Goal: Information Seeking & Learning: Compare options

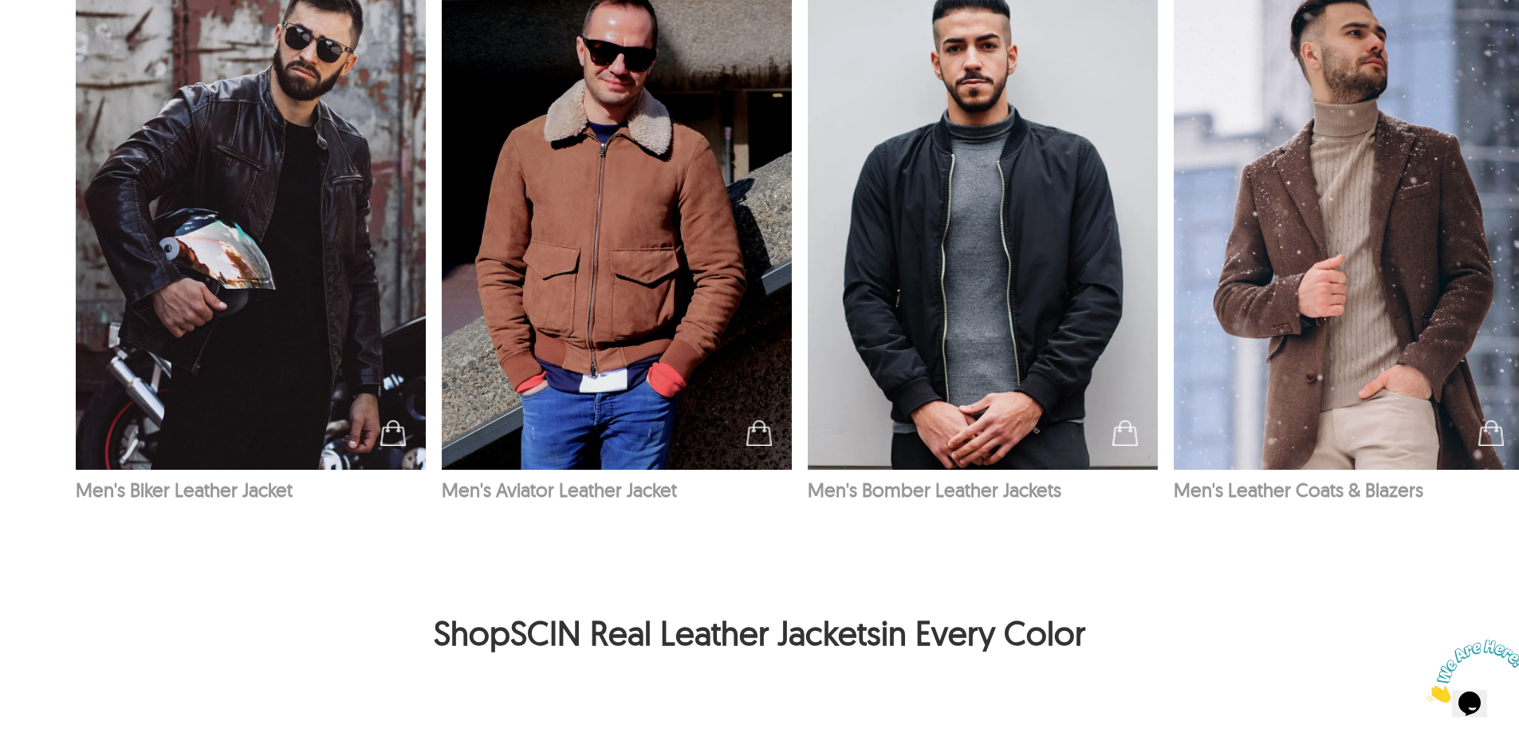
scroll to position [2632, 0]
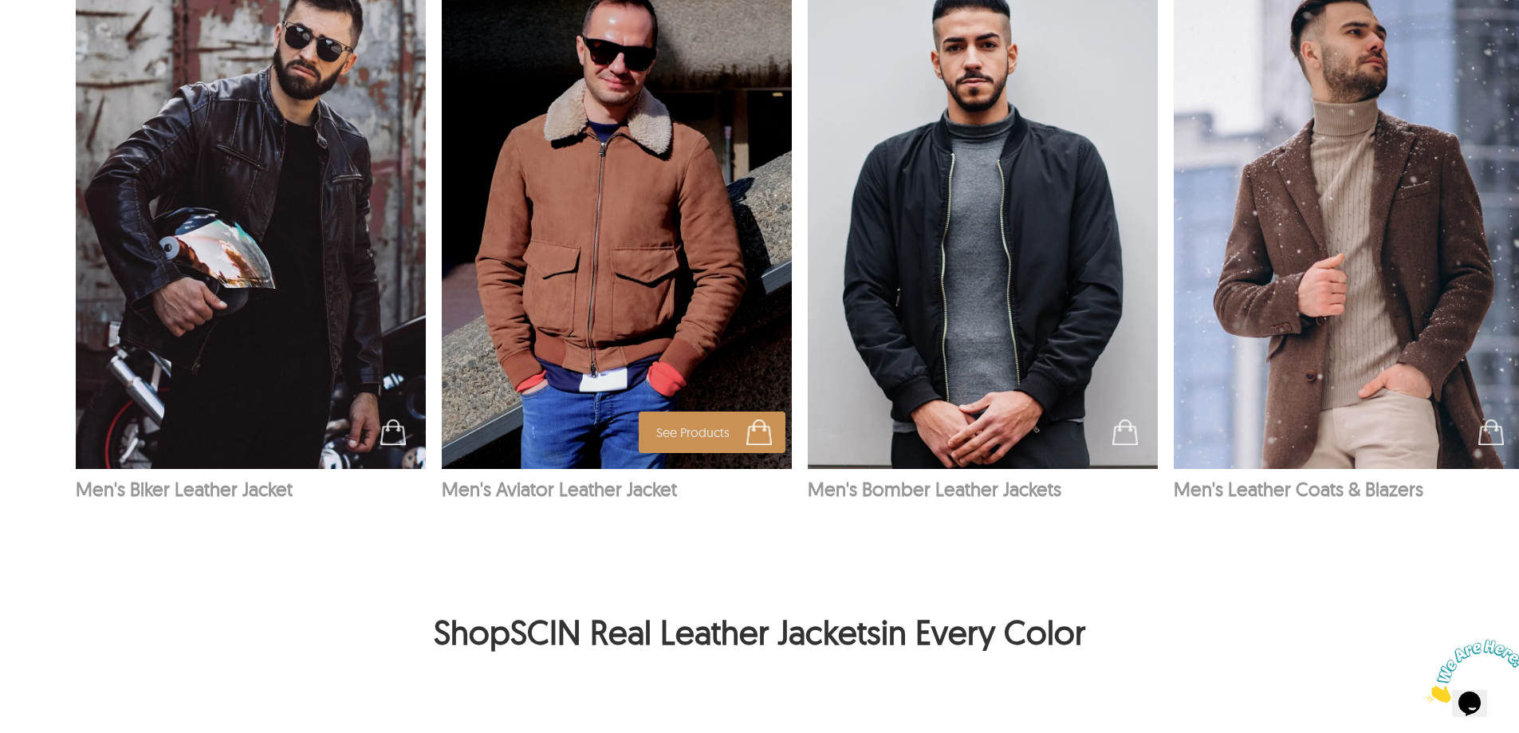
click at [544, 325] on img at bounding box center [617, 206] width 351 height 526
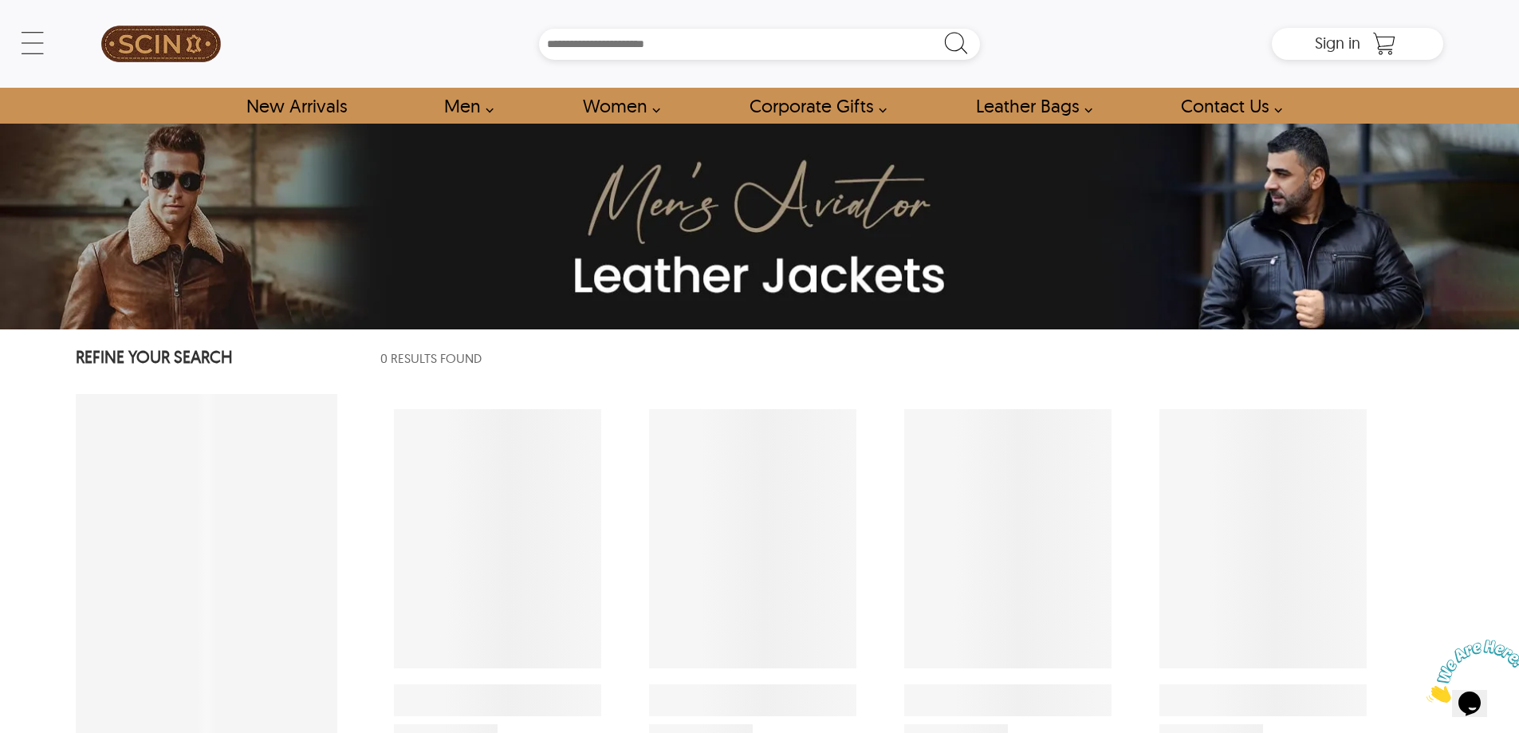
select select "********"
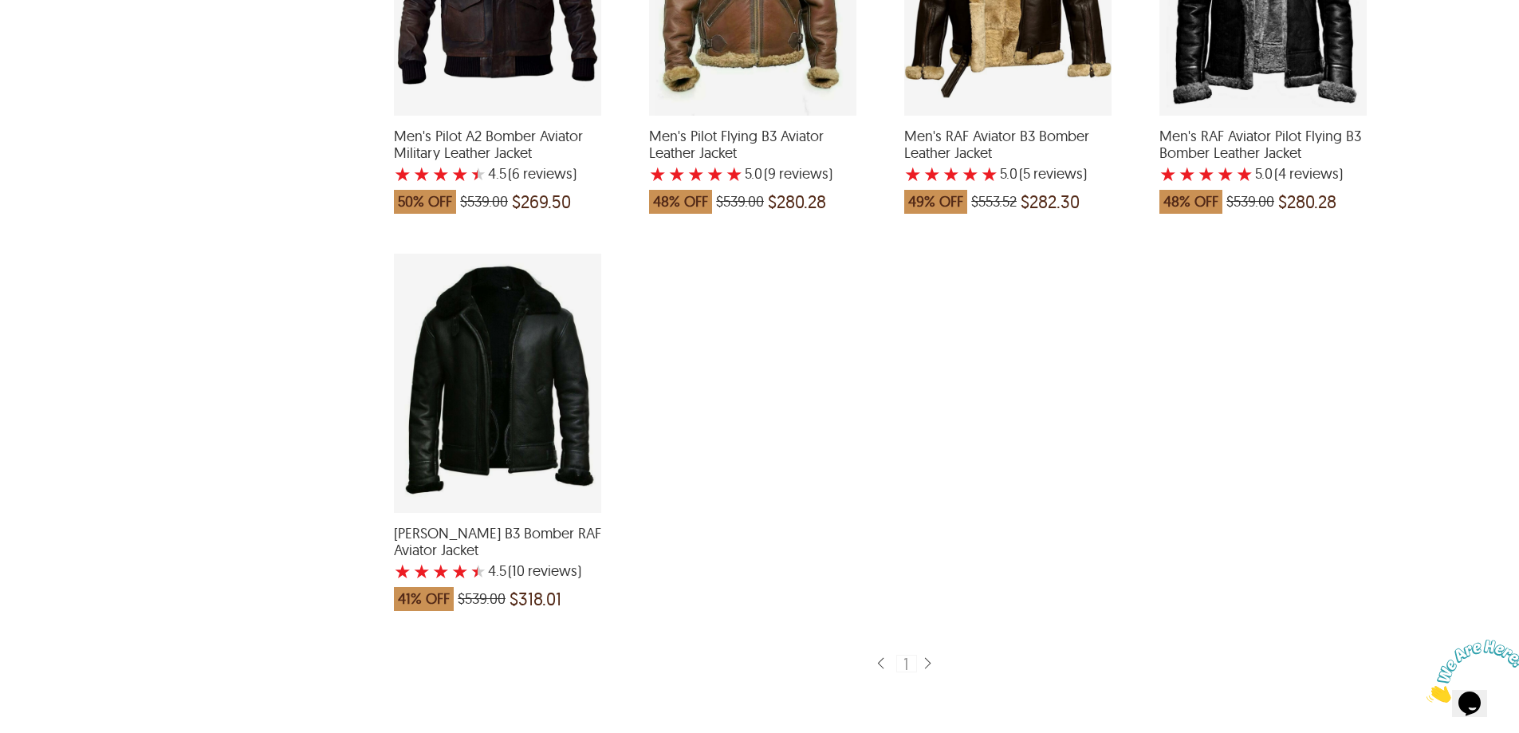
scroll to position [1356, 0]
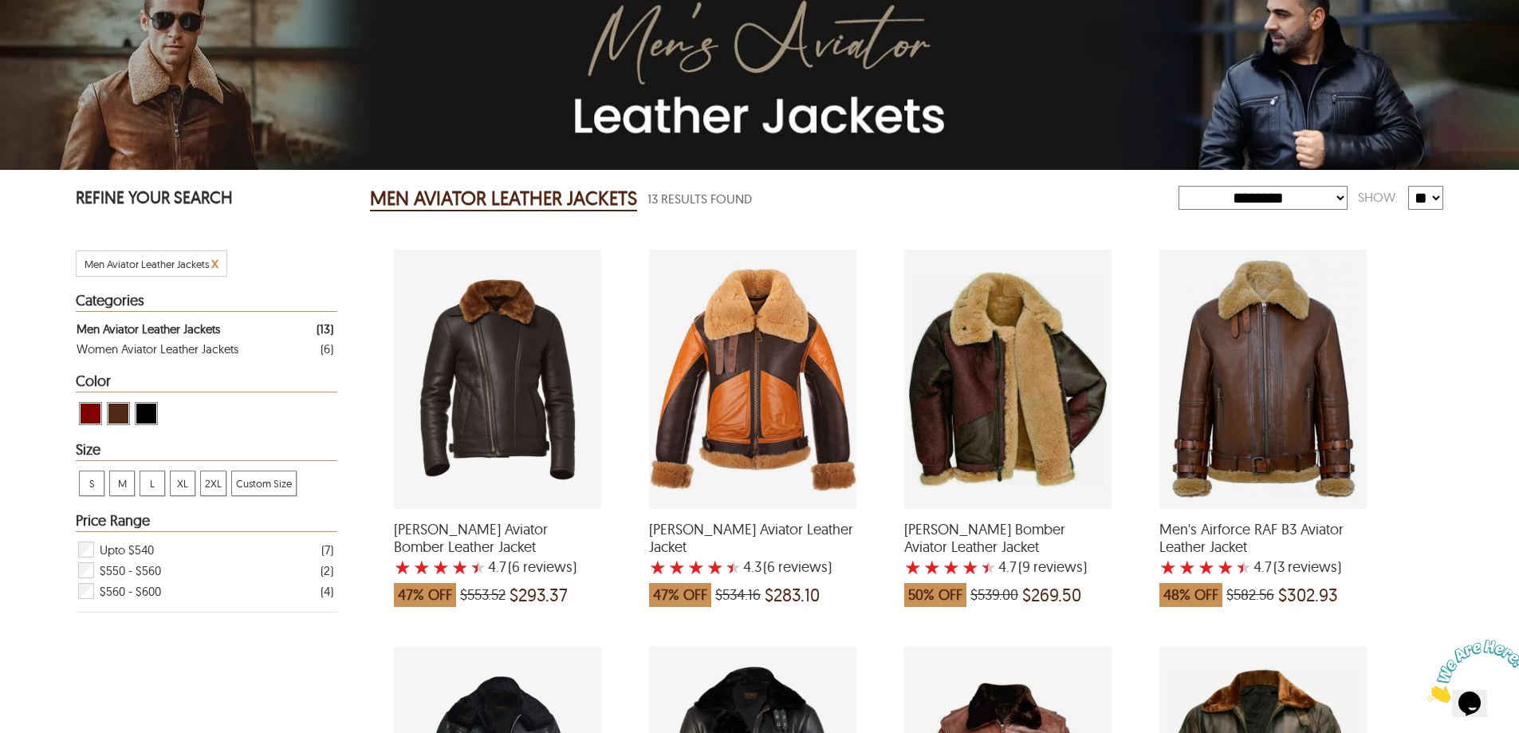
click at [536, 405] on div "Eric Aviator Bomber Leather Jacket with a 4.666666666666667 Star Rating 6 Produ…" at bounding box center [497, 379] width 207 height 259
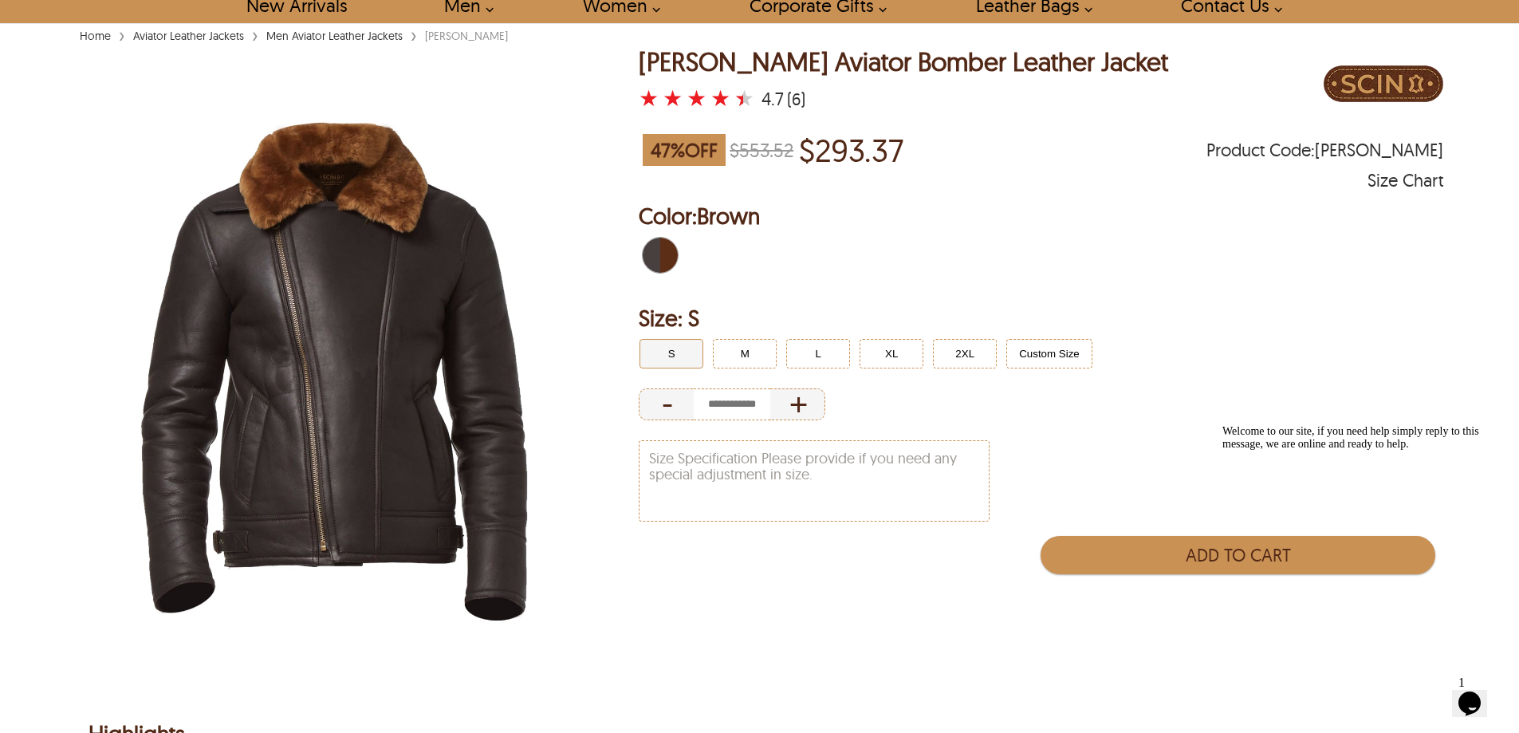
scroll to position [80, 0]
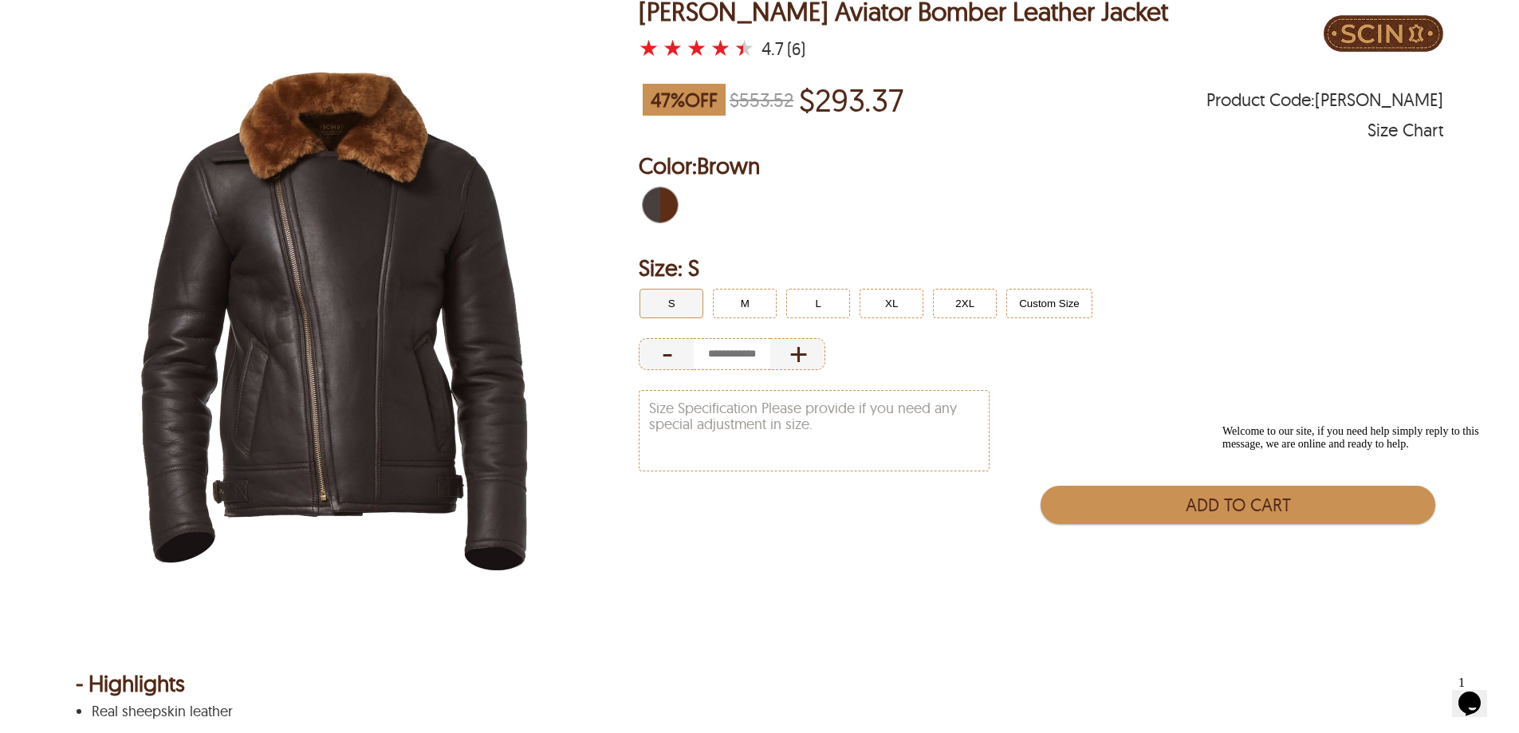
select select "********"
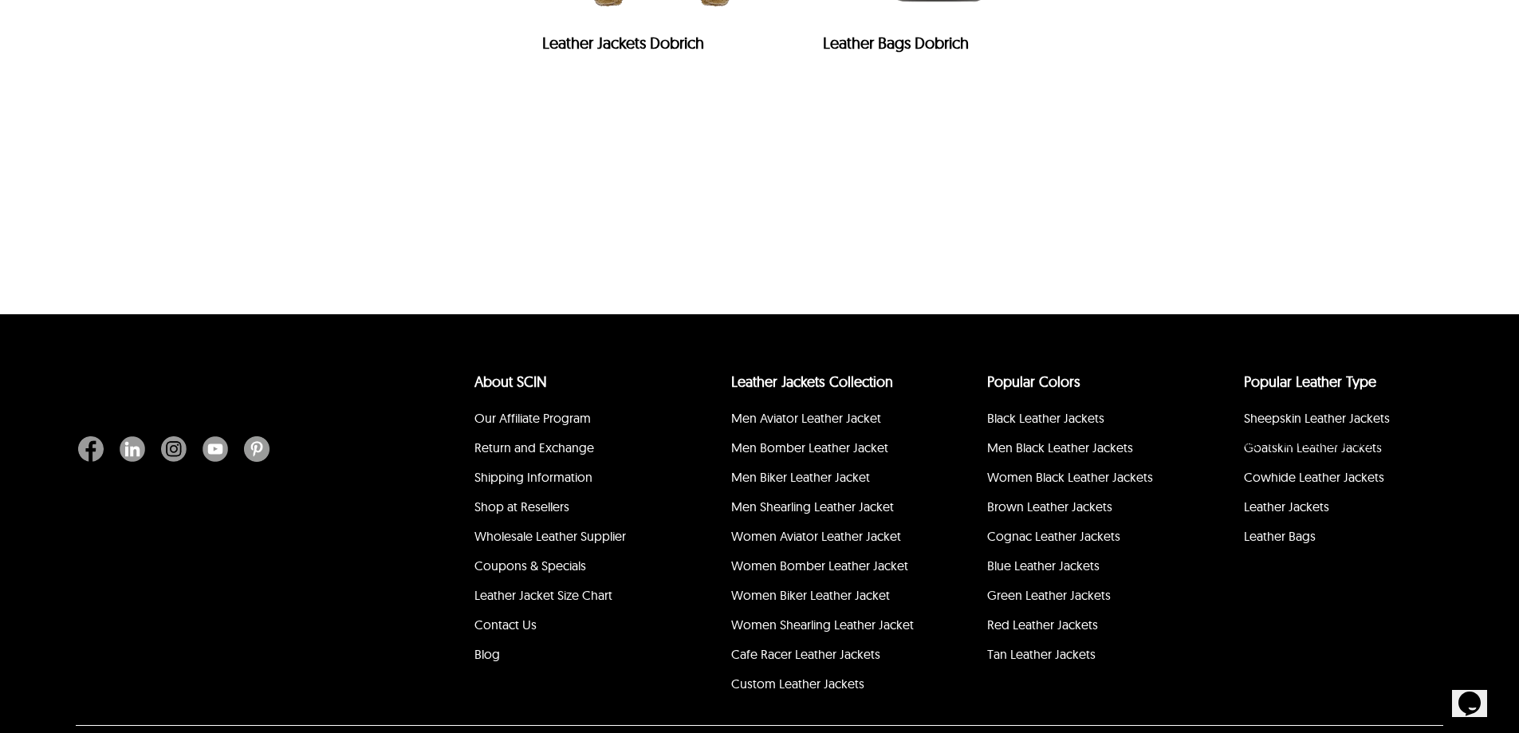
scroll to position [483, 0]
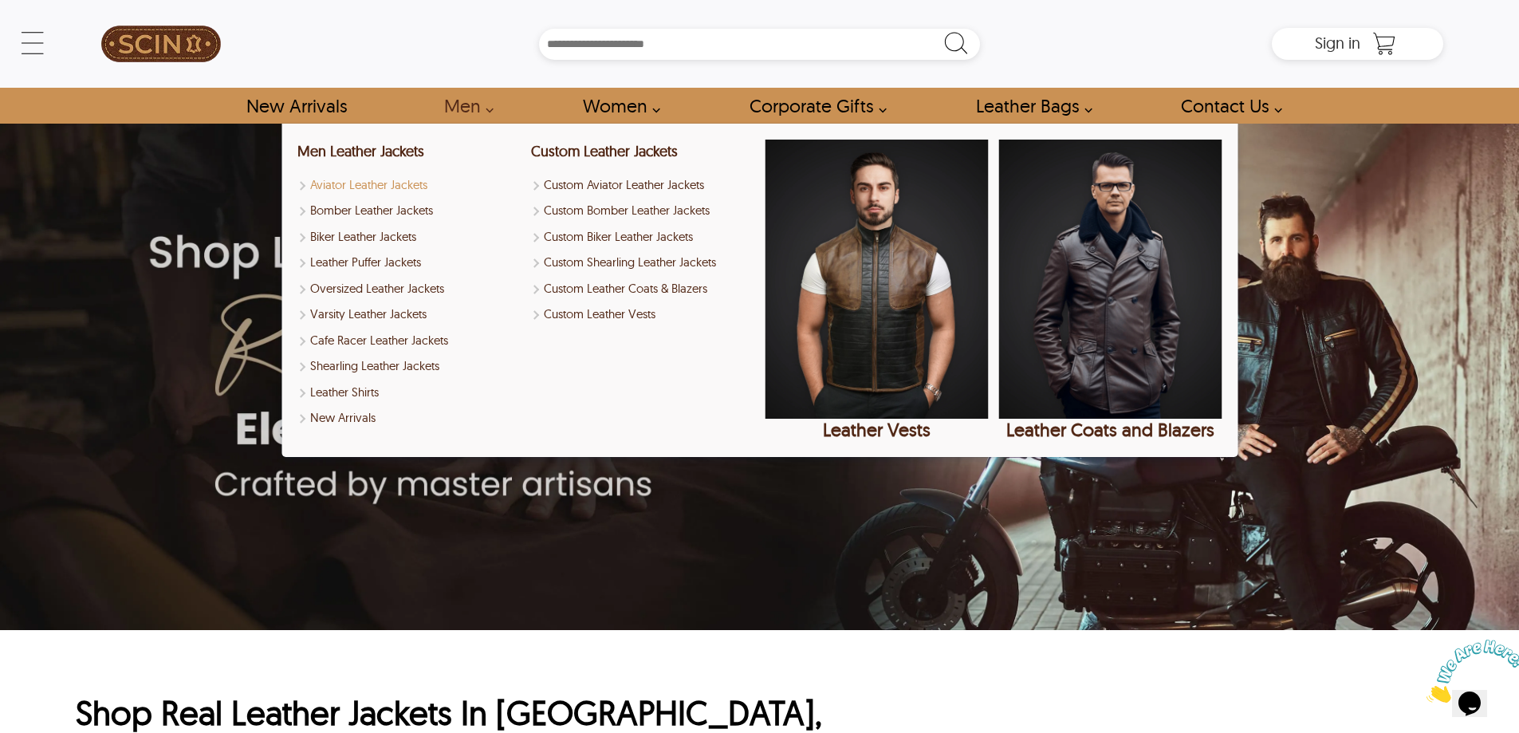
click at [412, 183] on link "Aviator Leather Jackets" at bounding box center [408, 185] width 223 height 18
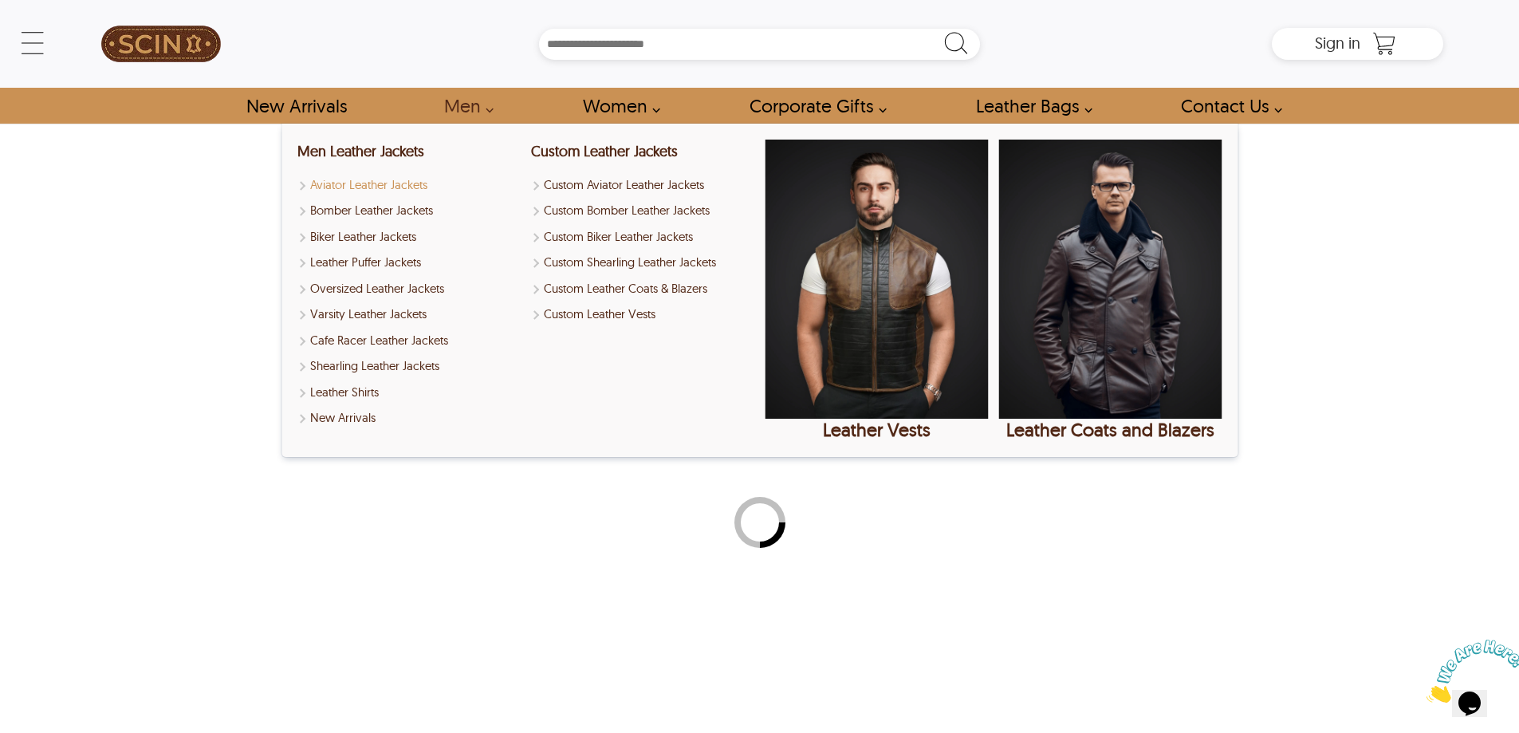
select select "********"
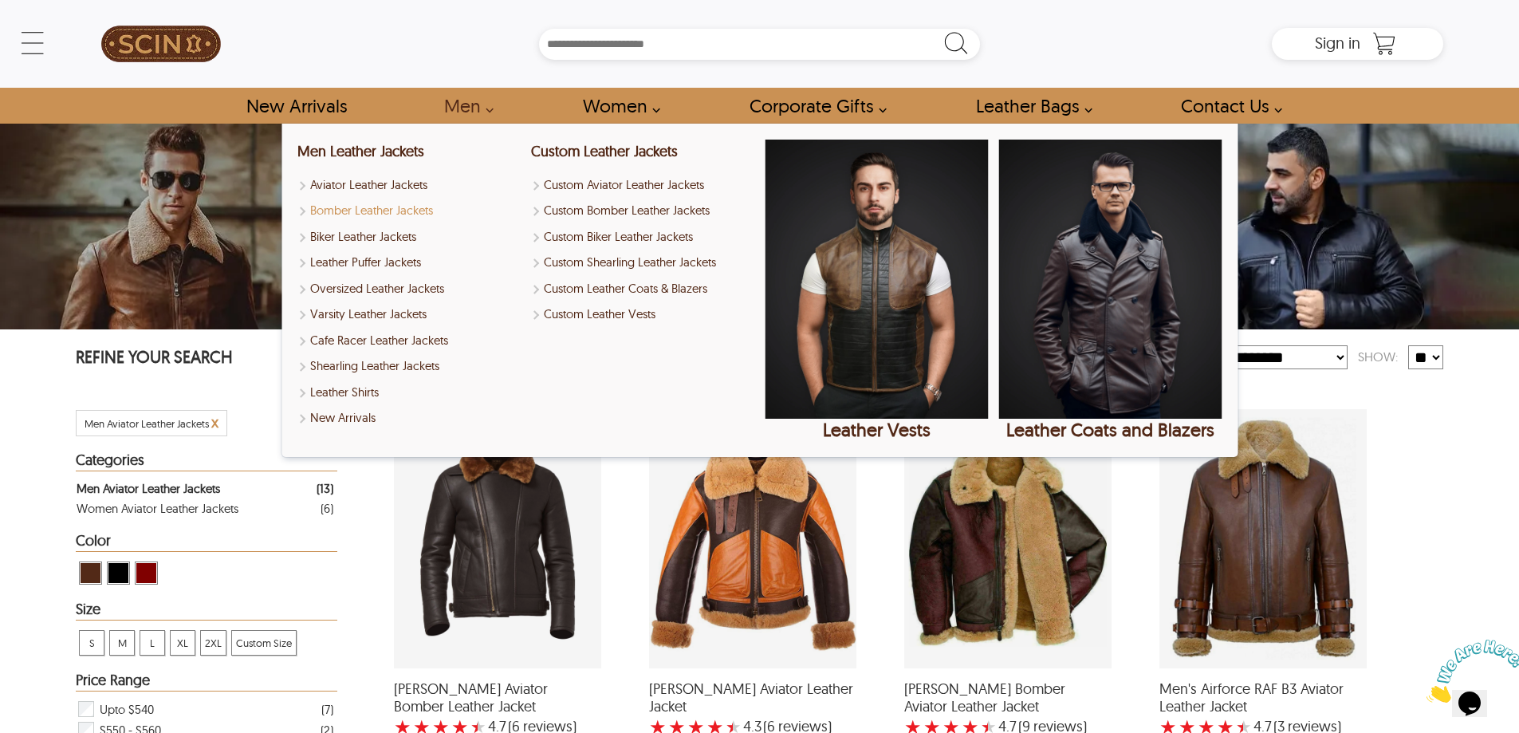
click at [382, 213] on link "Bomber Leather Jackets" at bounding box center [408, 211] width 223 height 18
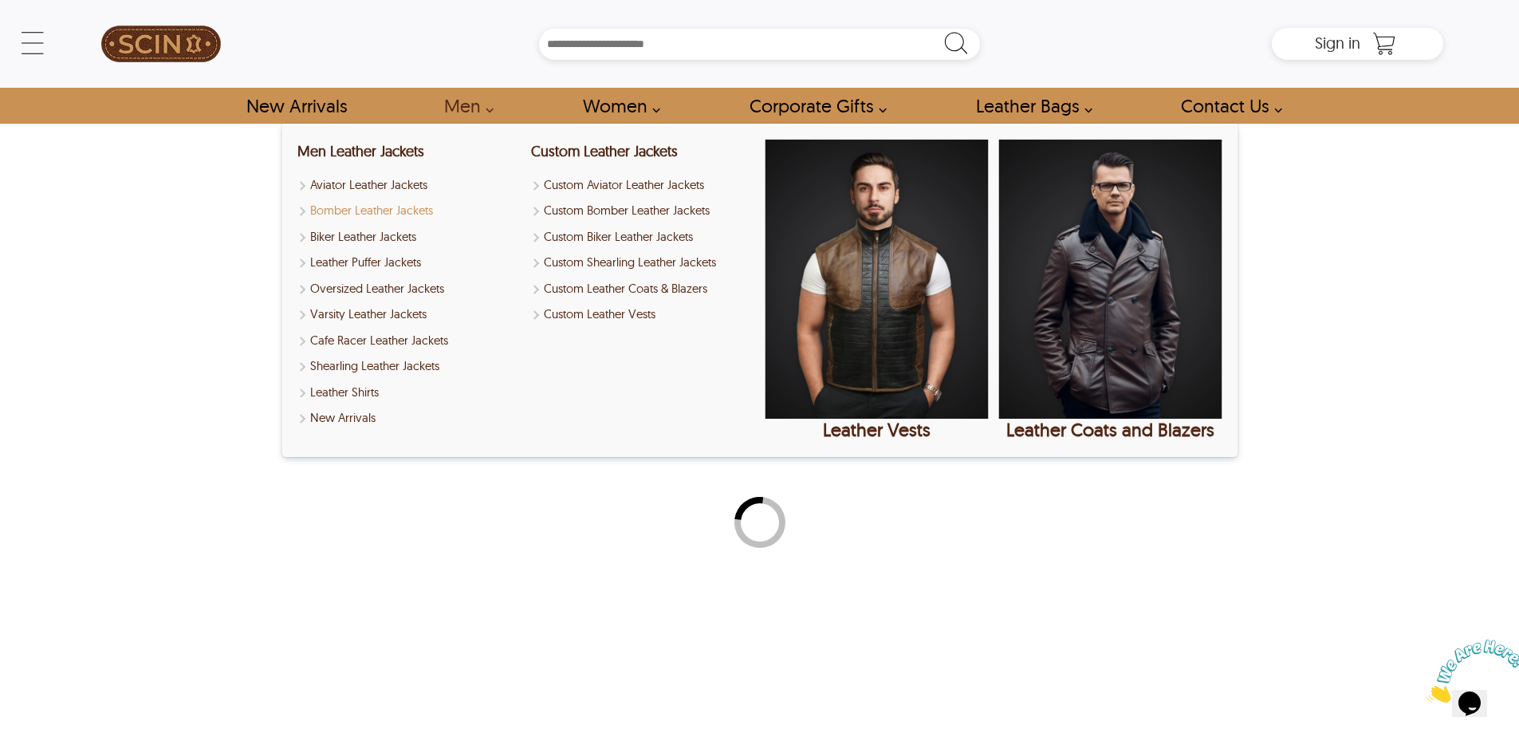
select select "********"
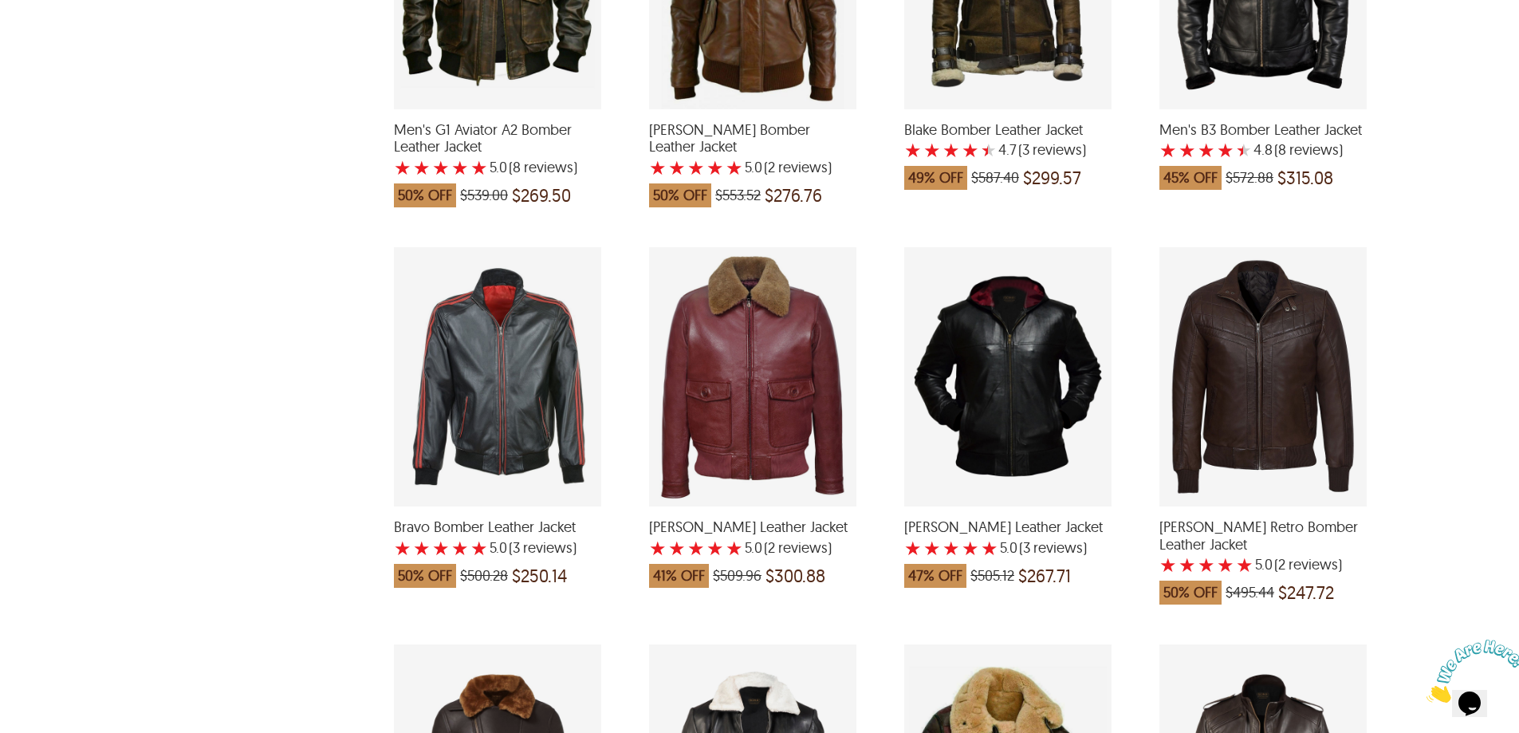
scroll to position [1834, 0]
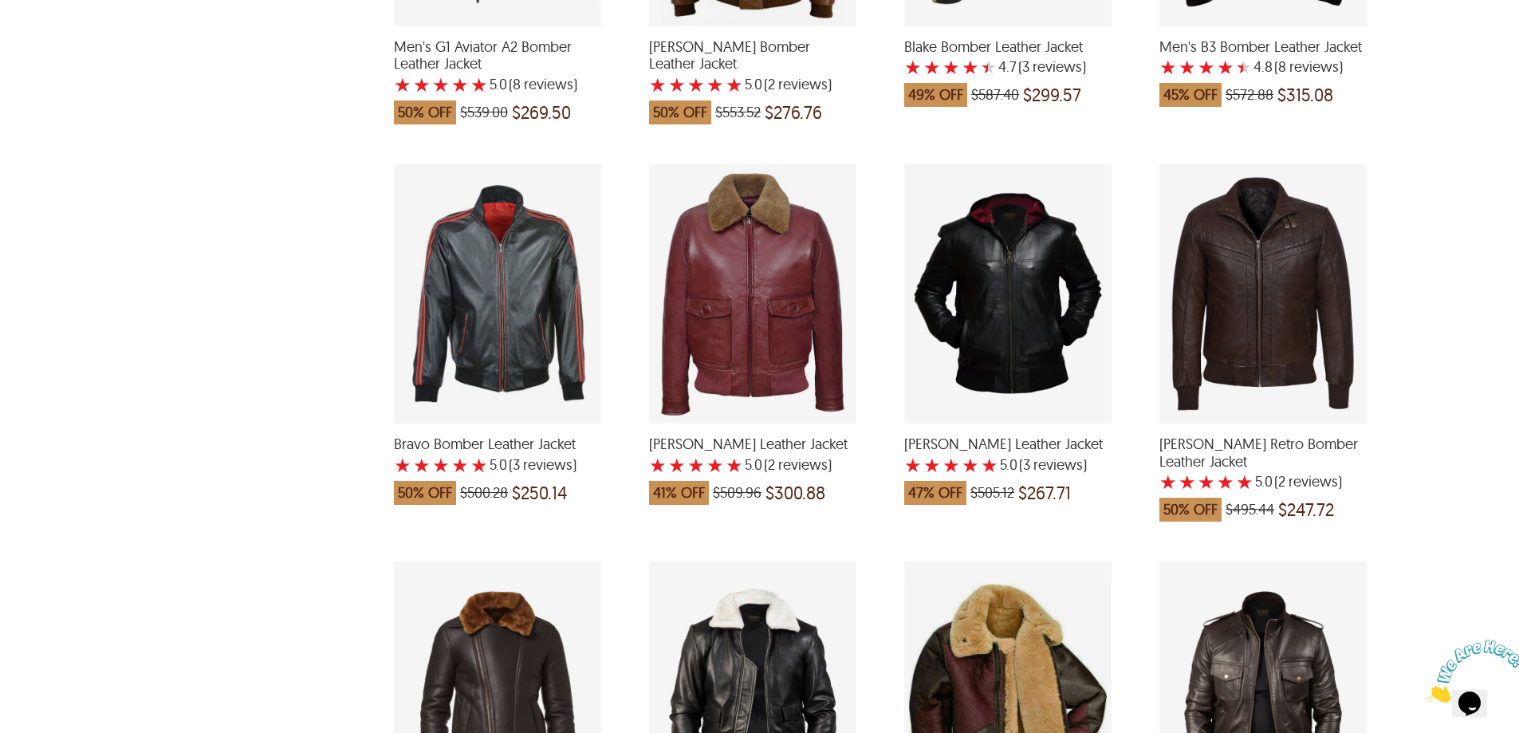
click at [1052, 269] on div "Bryan Biker Leather Jacket with a 5 Star Rating 3 Product Review which was at a…" at bounding box center [1007, 293] width 207 height 259
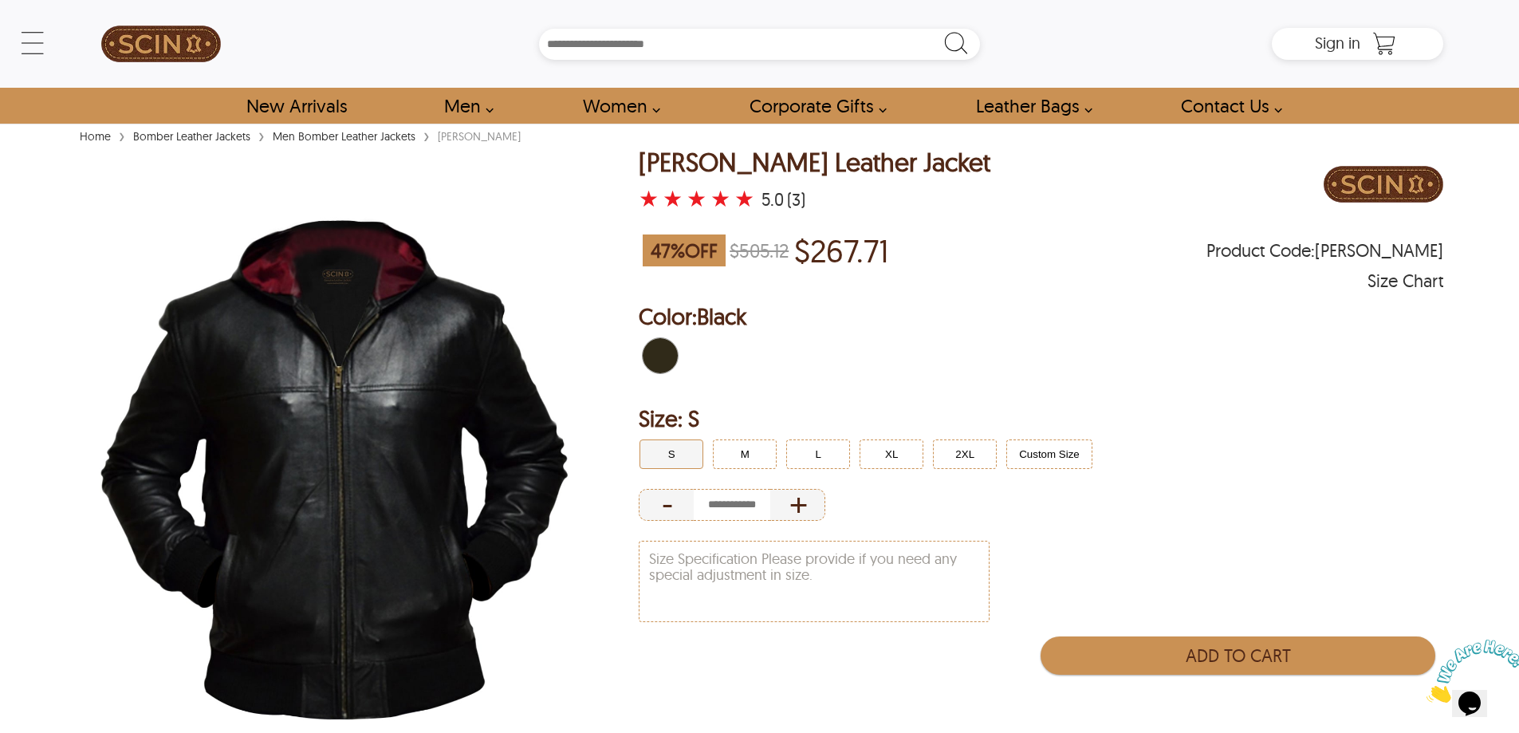
drag, startPoint x: 375, startPoint y: 401, endPoint x: 401, endPoint y: 399, distance: 26.4
click at [375, 402] on img at bounding box center [334, 471] width 517 height 646
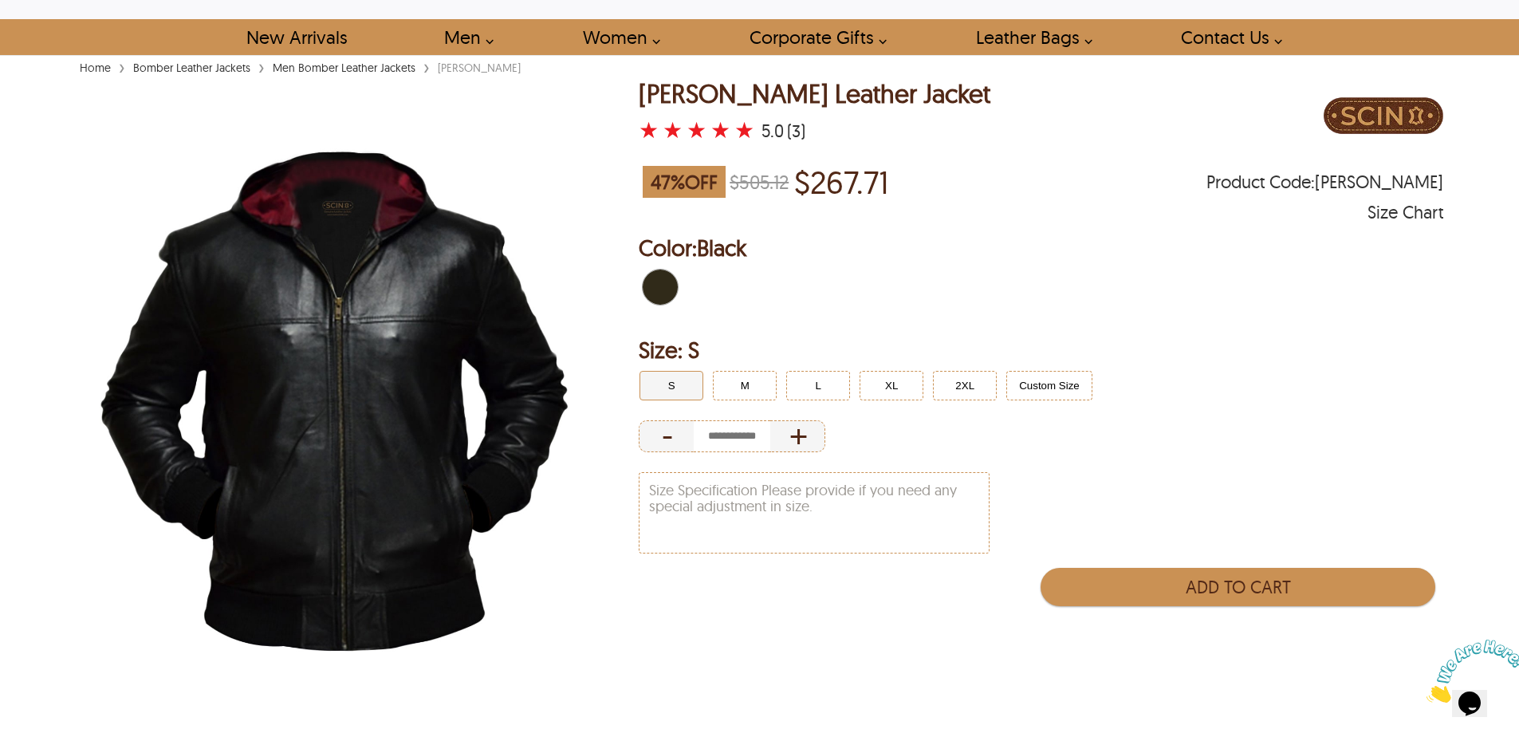
scroll to position [399, 0]
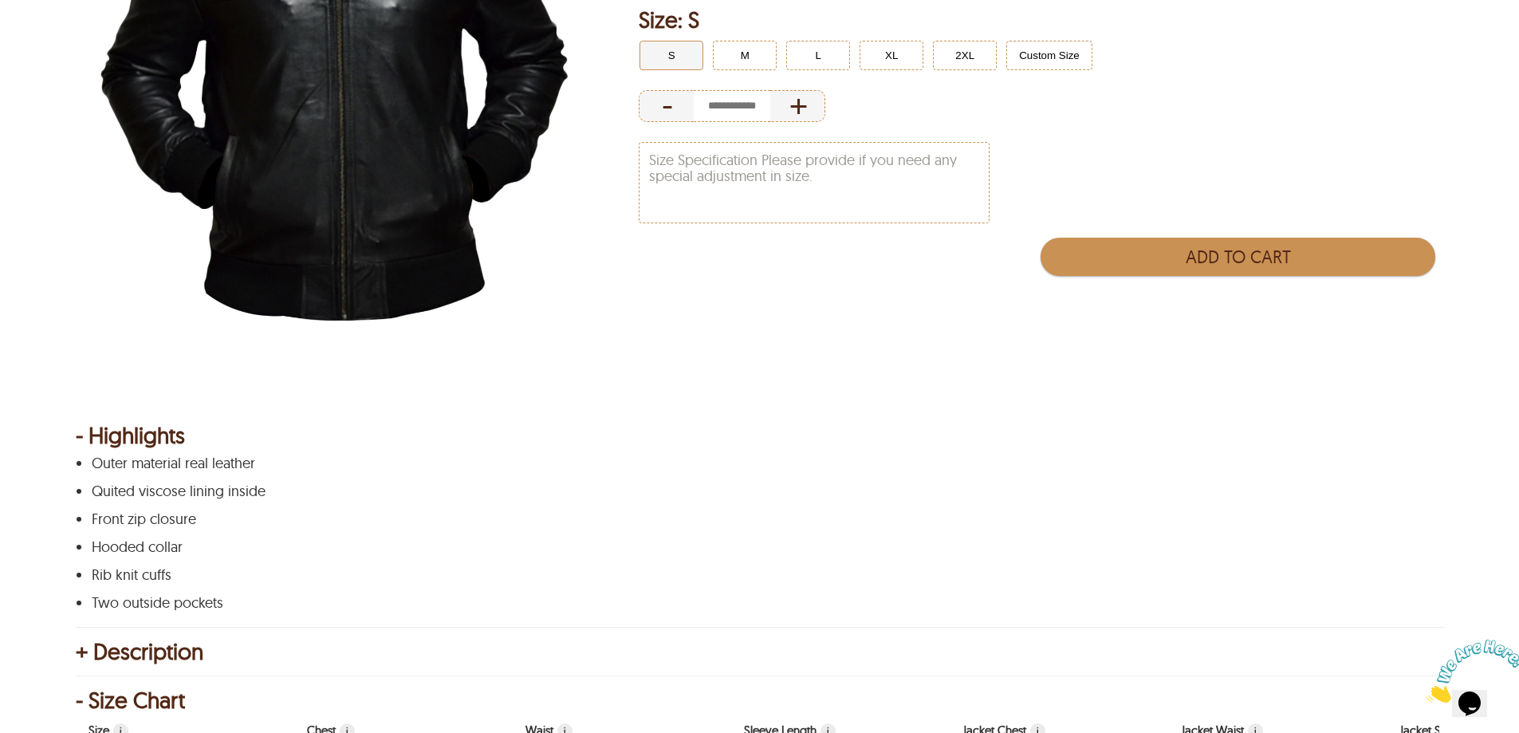
select select "********"
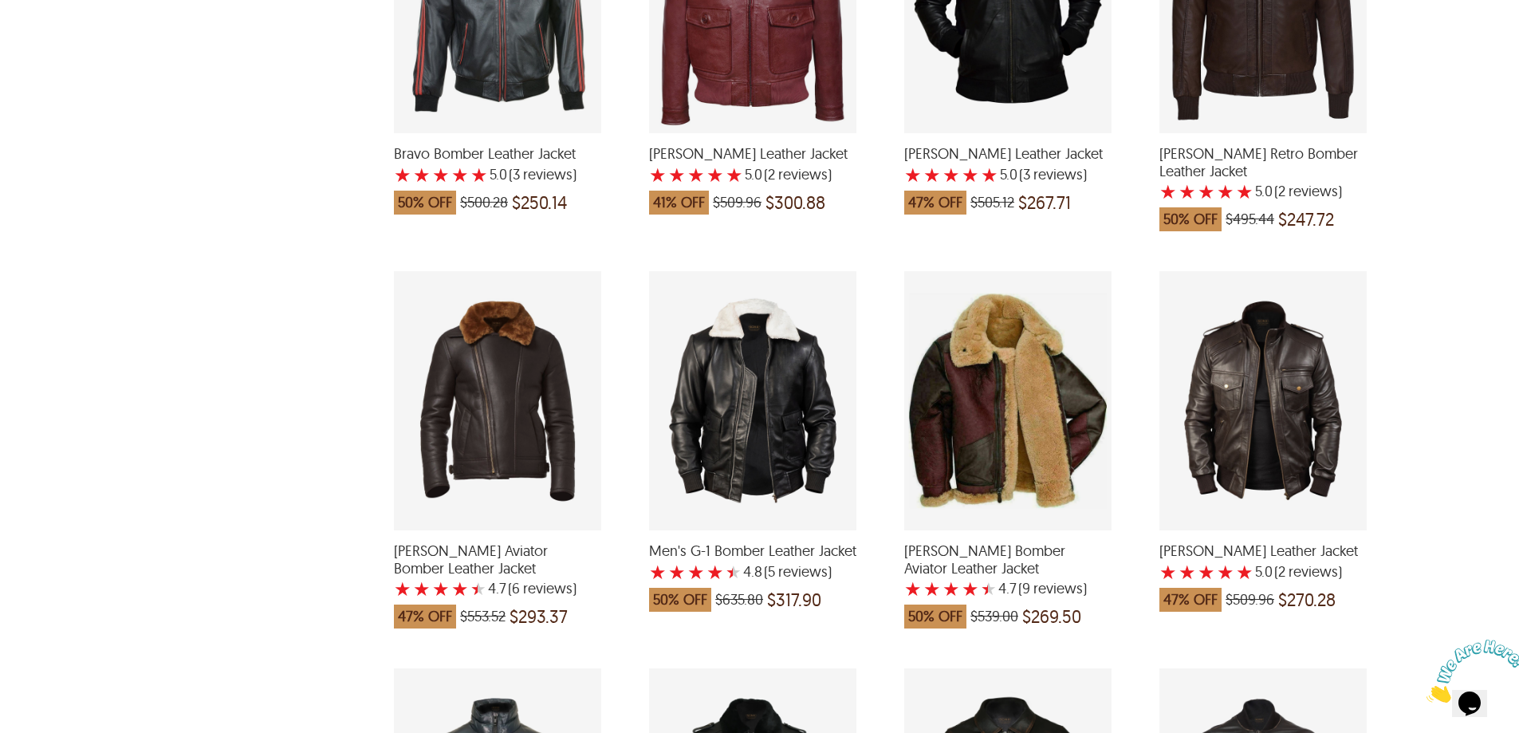
scroll to position [2233, 0]
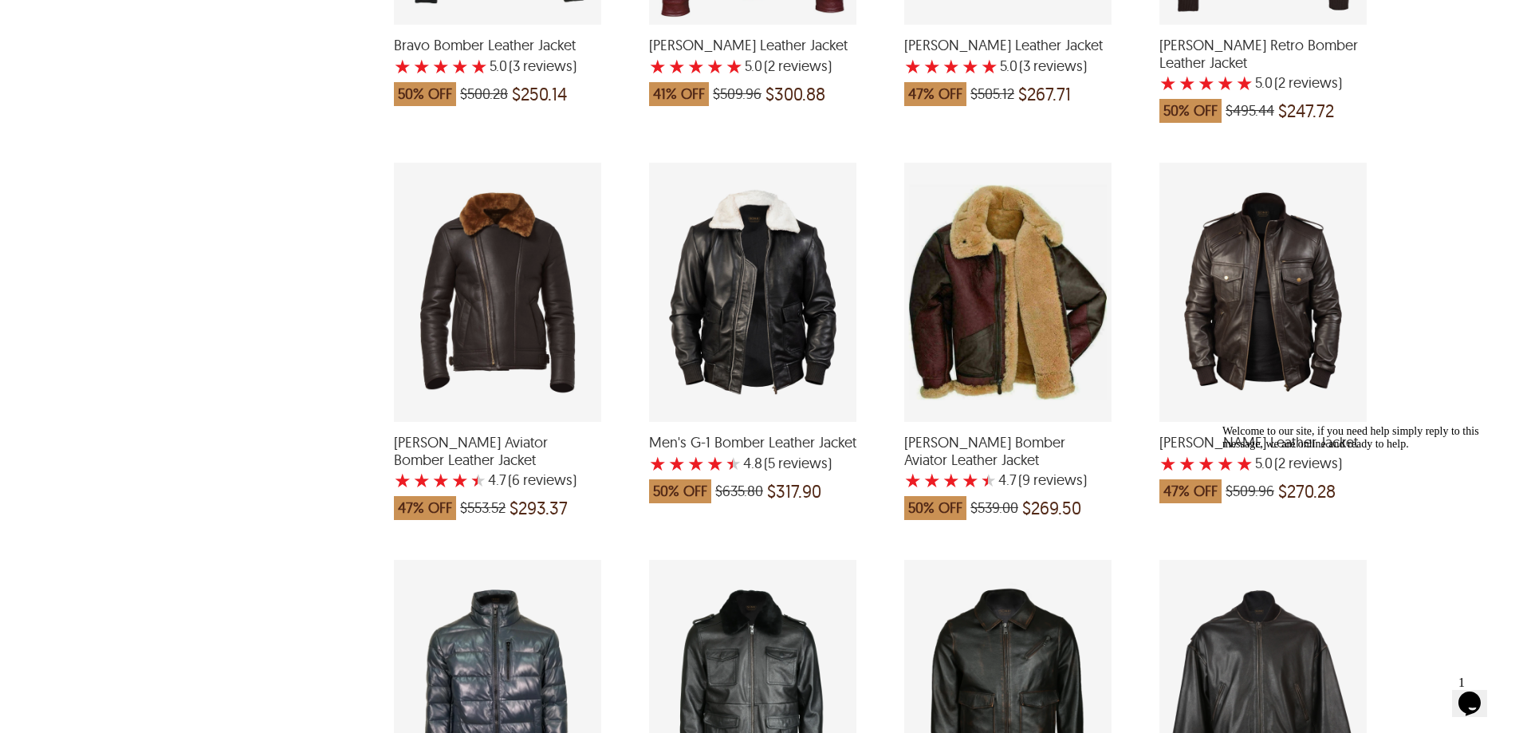
click at [792, 303] on div "Men's G-1 Bomber Leather Jacket with a 4.8 Star Rating 5 Product Review which w…" at bounding box center [752, 292] width 207 height 259
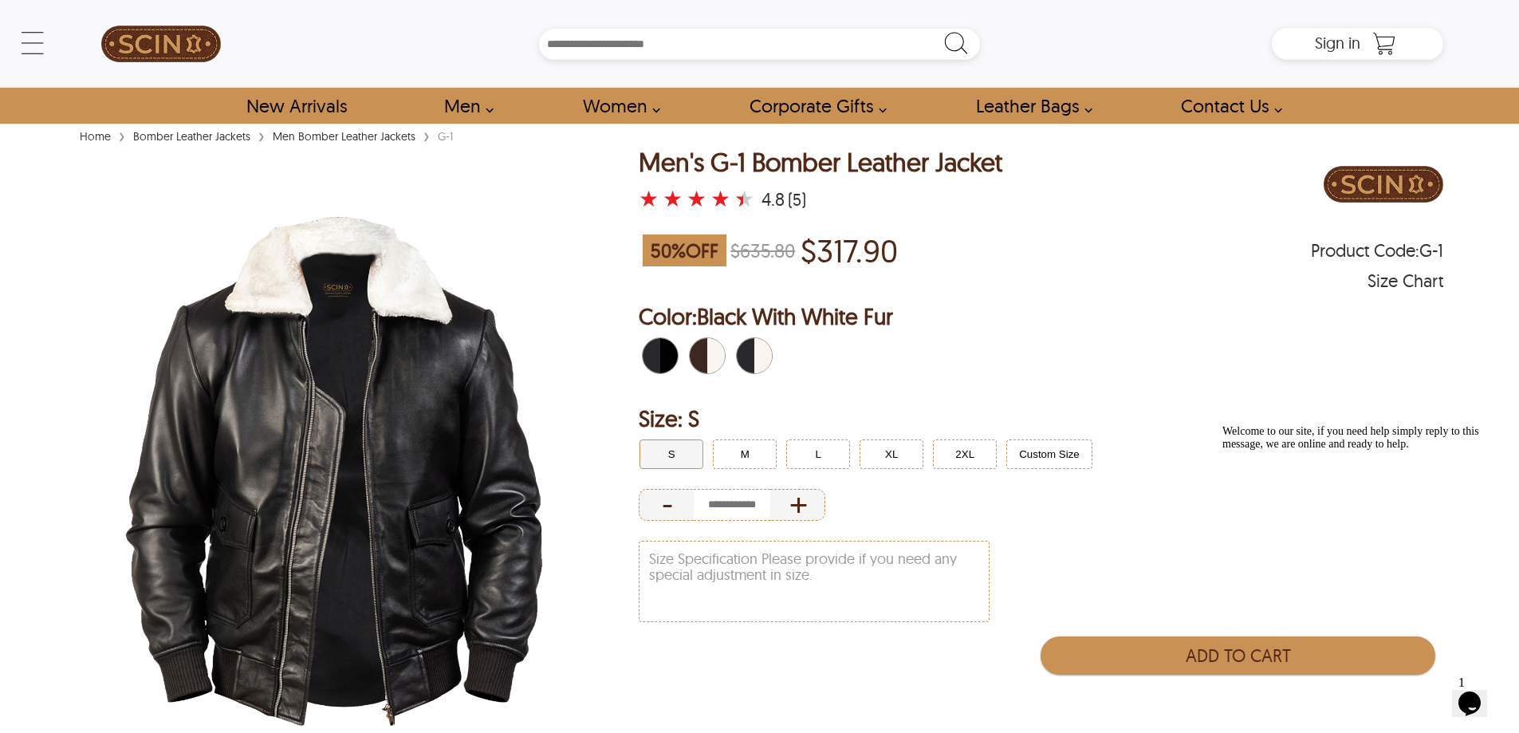
click at [656, 354] on span "Black With Black Fur" at bounding box center [652, 355] width 18 height 35
click at [701, 357] on span "Brown With White Fur" at bounding box center [699, 355] width 18 height 35
click at [754, 352] on span "Black With White Fur" at bounding box center [746, 355] width 18 height 35
click at [656, 358] on span "Black With Black Fur" at bounding box center [652, 355] width 18 height 35
click at [948, 448] on button "2XL" at bounding box center [965, 454] width 64 height 30
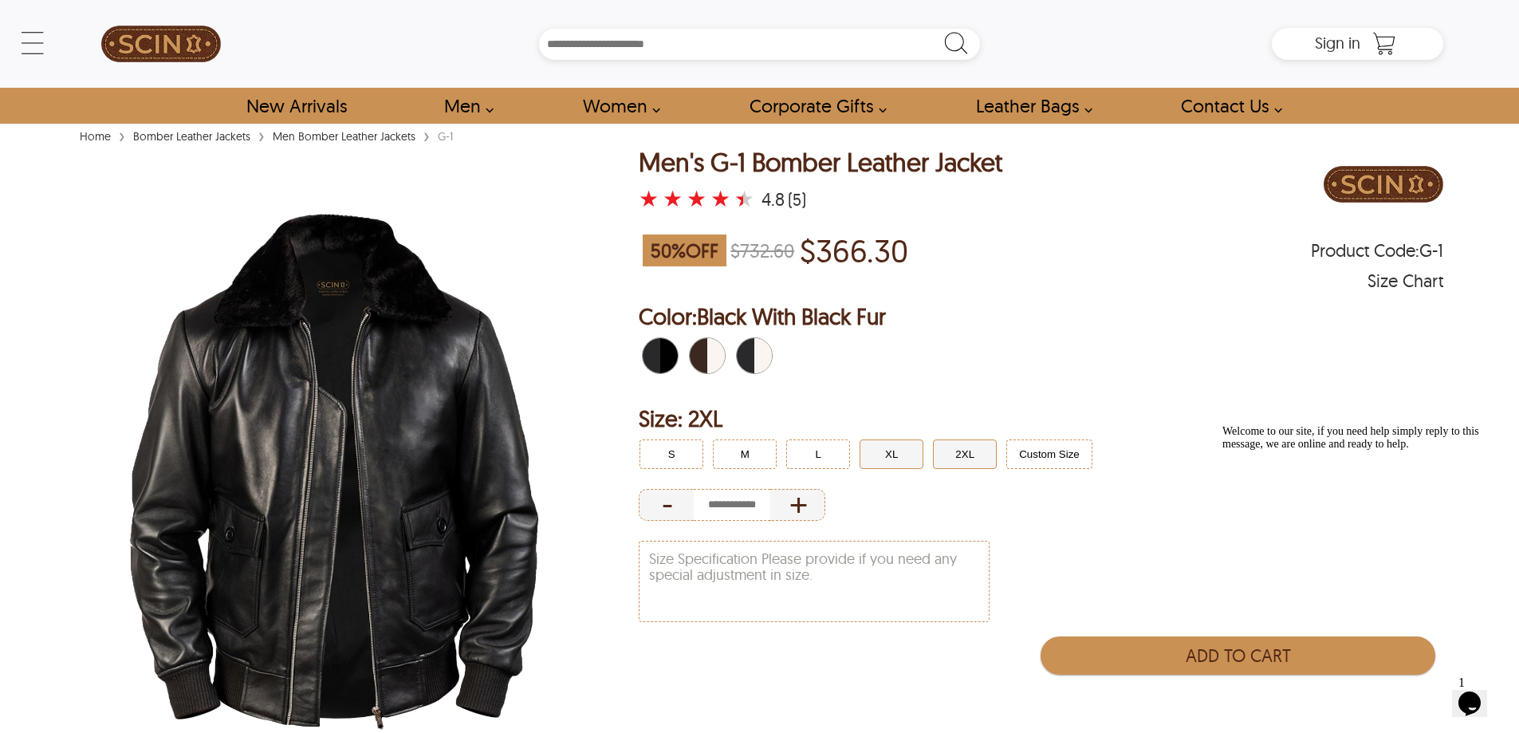
click at [890, 448] on button "XL" at bounding box center [892, 454] width 64 height 30
click at [948, 449] on button "2XL" at bounding box center [965, 454] width 64 height 30
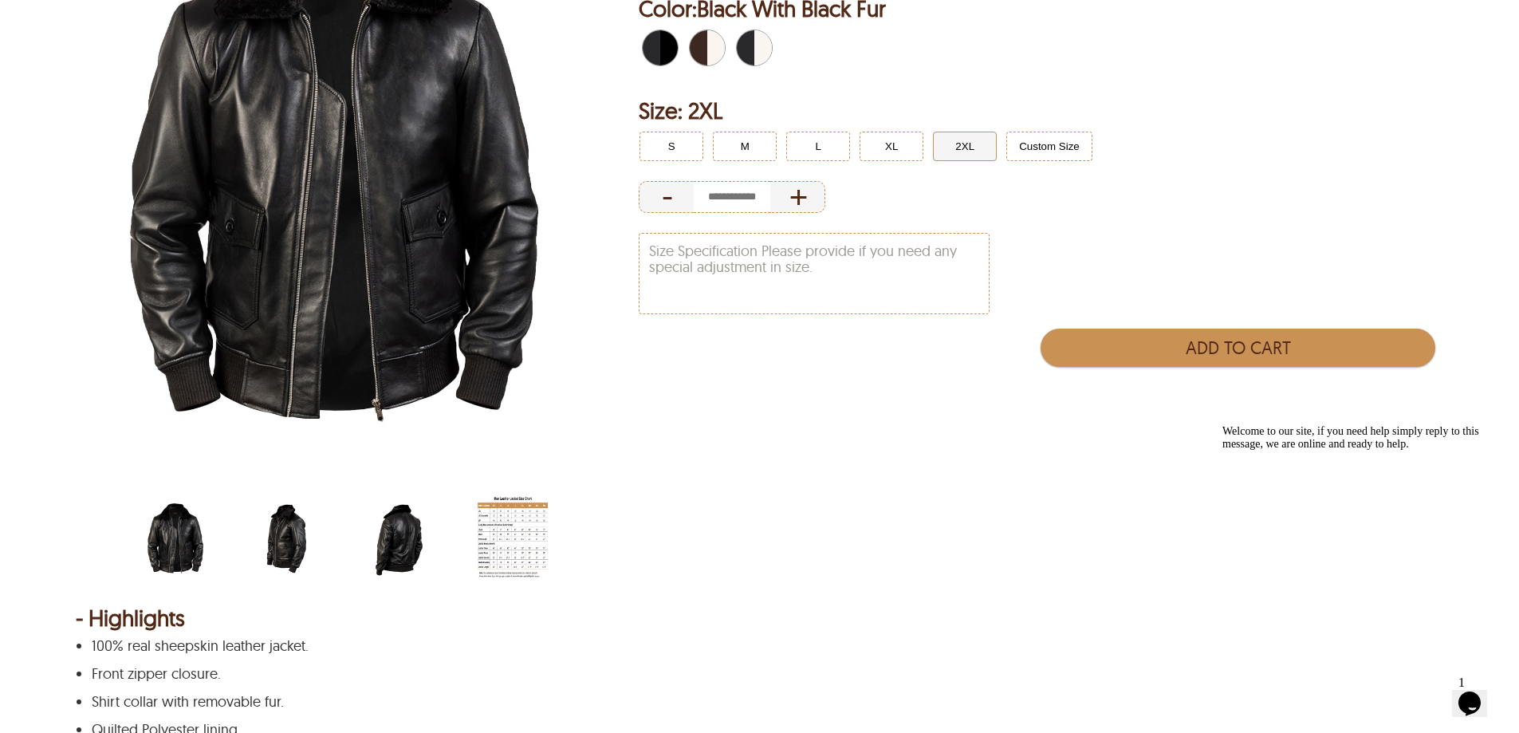
scroll to position [319, 0]
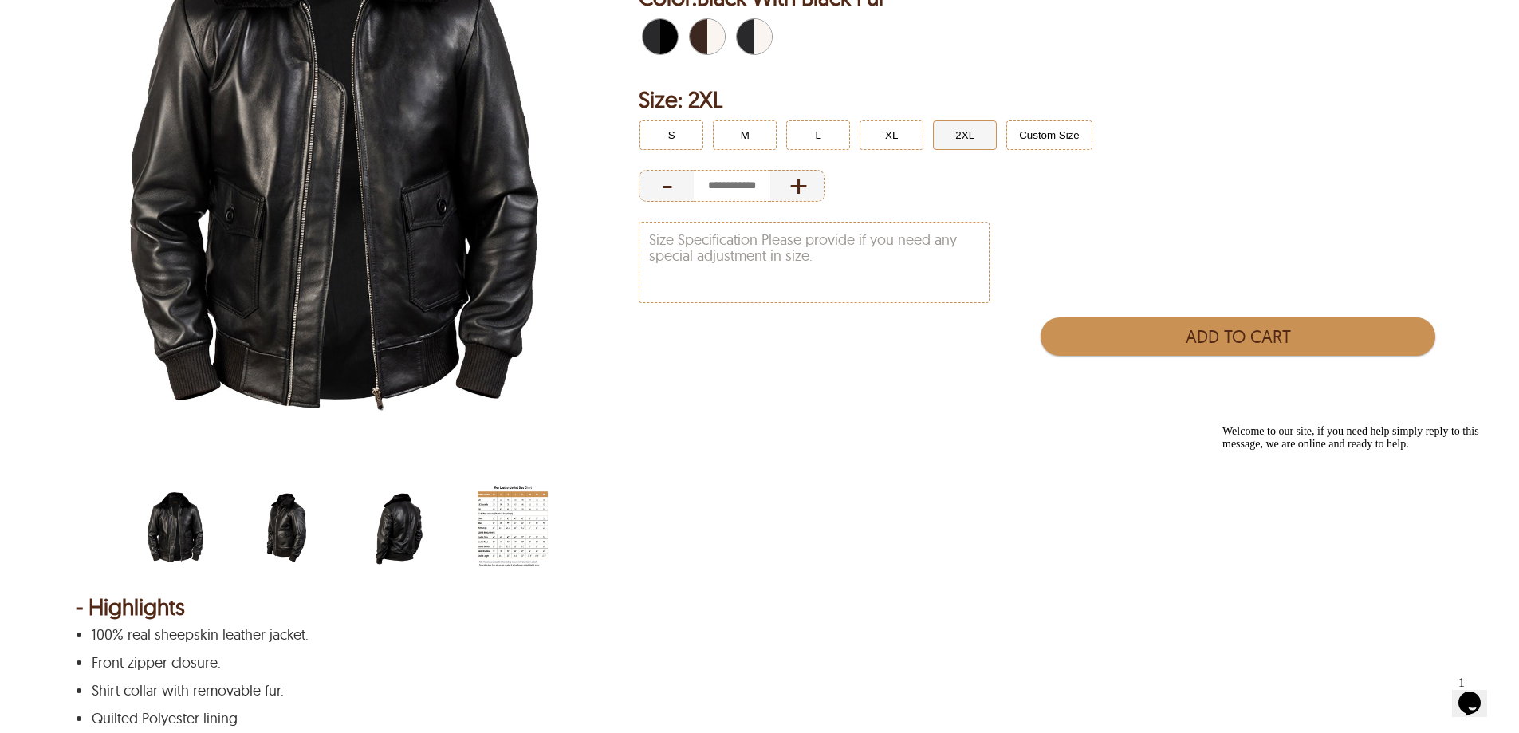
click at [264, 529] on img "g-1-bomber-sheepskin-leather-jacket-black-side.jpg" at bounding box center [288, 527] width 70 height 88
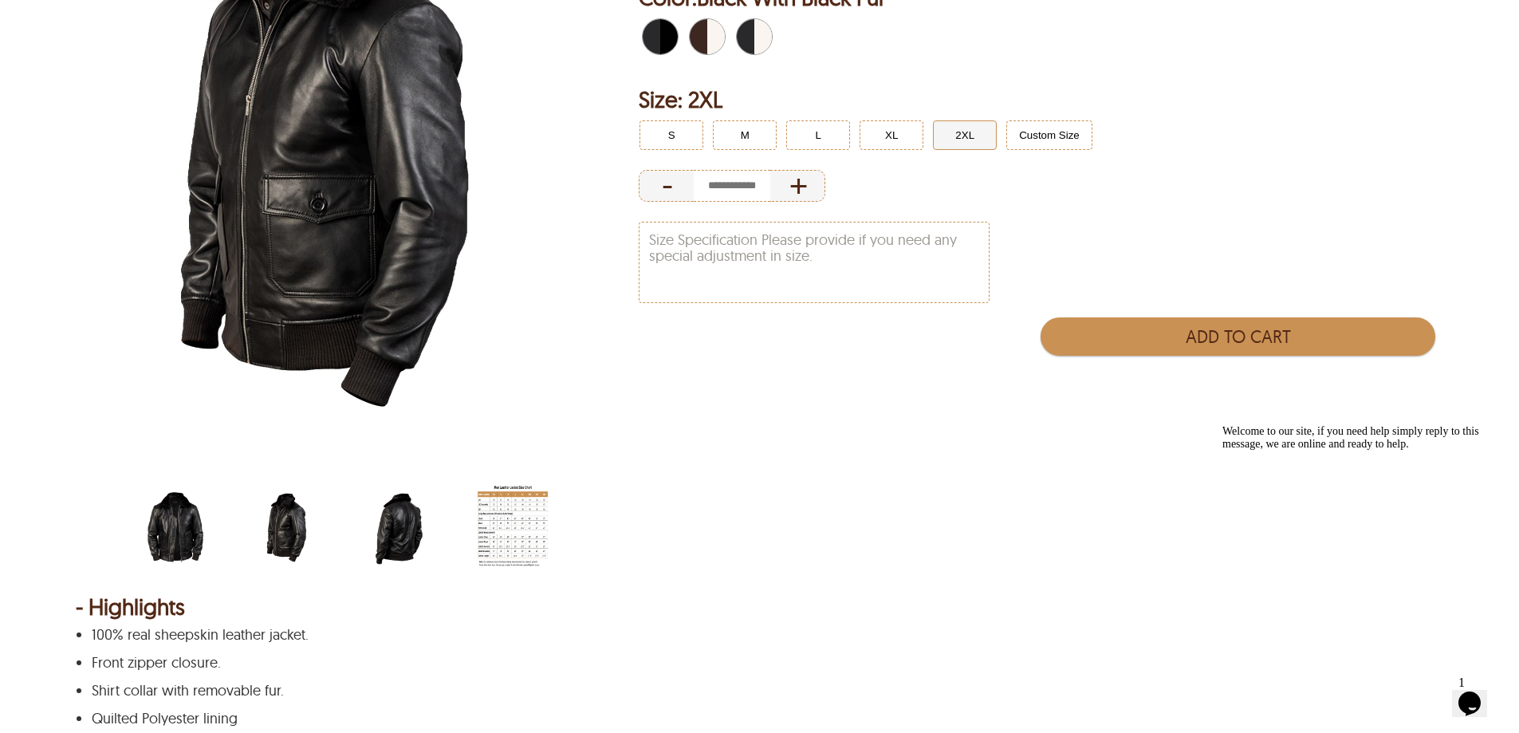
click at [400, 540] on img "g-1-bomber-sheepskin-leather-jacket-black-back.jpg" at bounding box center [400, 527] width 70 height 88
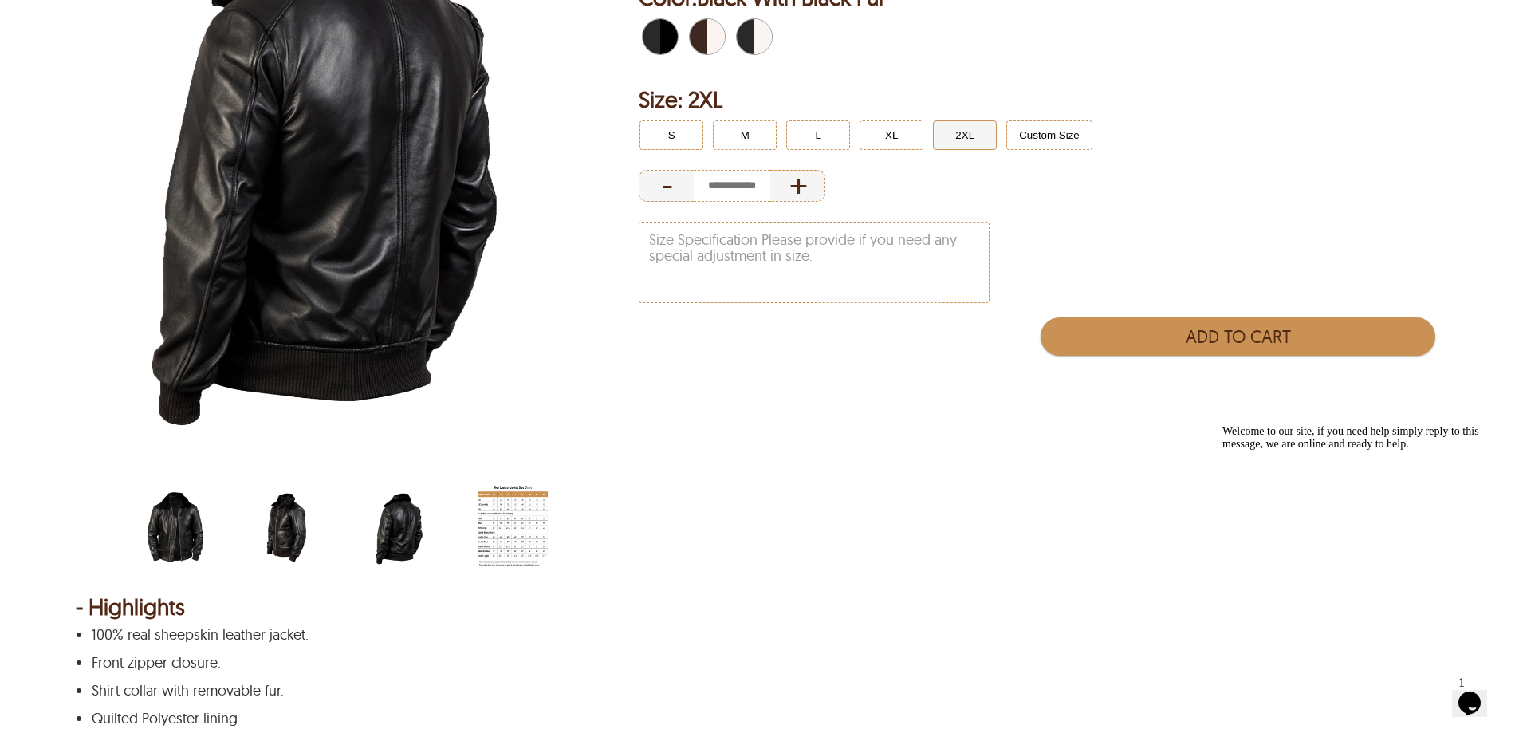
select select "********"
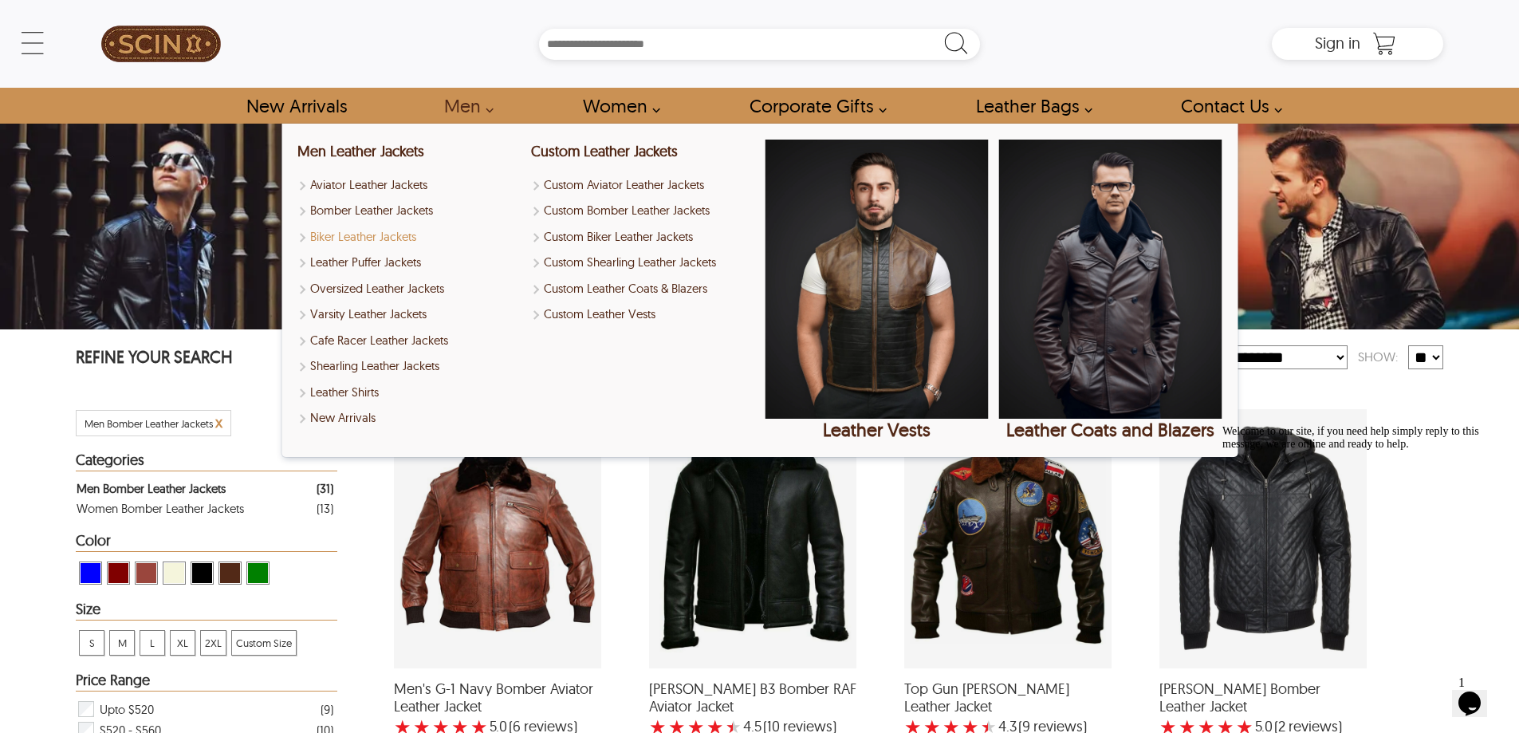
click at [399, 238] on link "Biker Leather Jackets" at bounding box center [408, 237] width 223 height 18
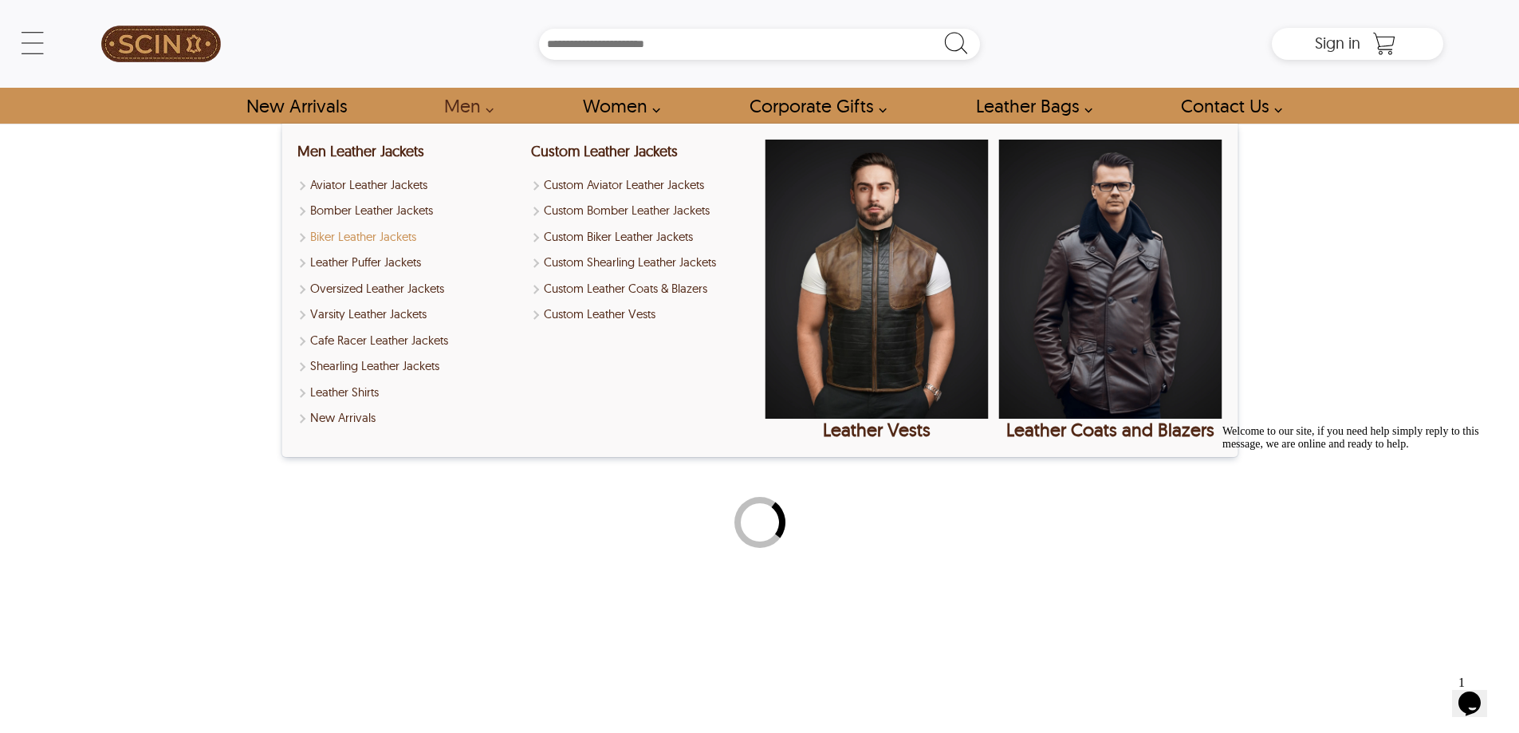
select select "********"
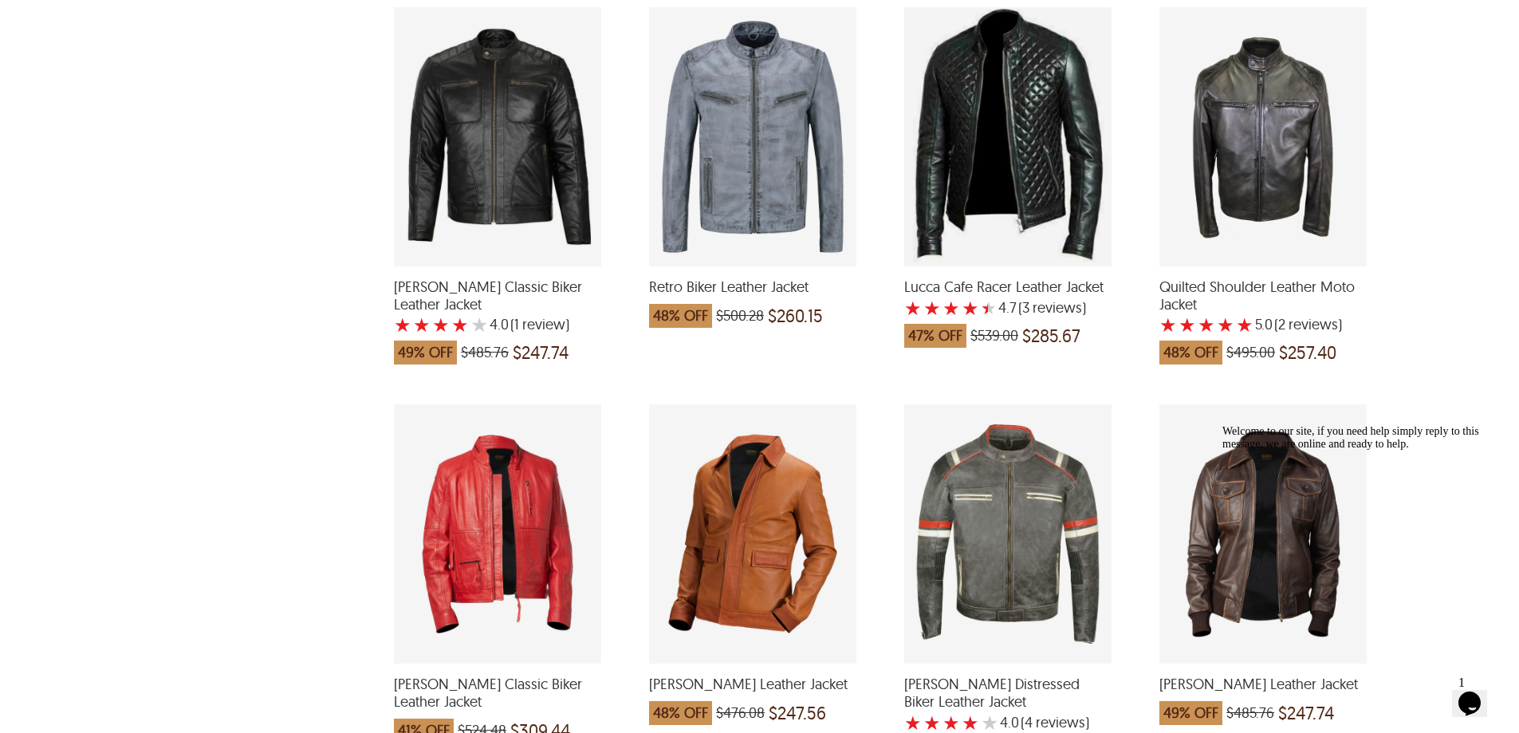
scroll to position [2871, 0]
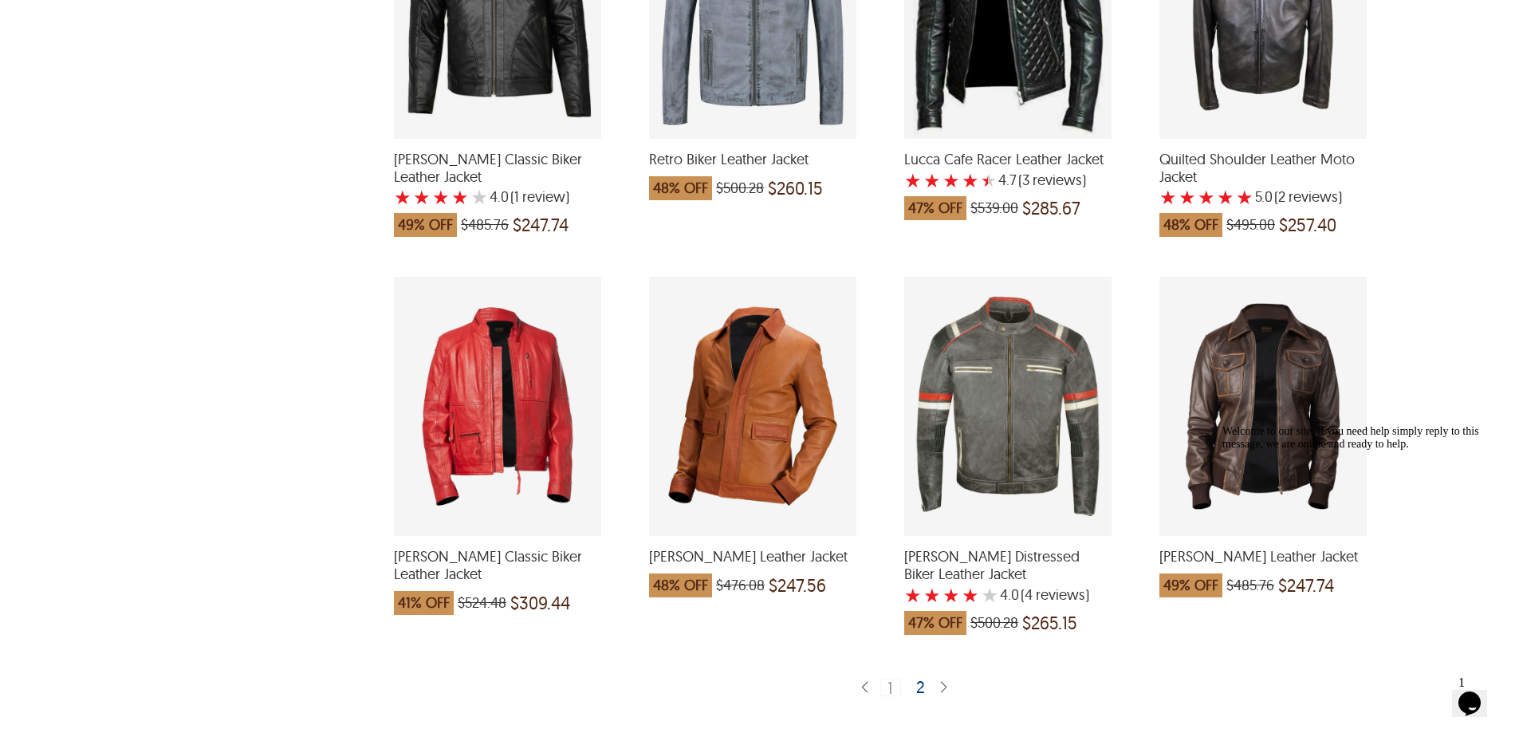
click at [922, 679] on div "2" at bounding box center [921, 687] width 23 height 16
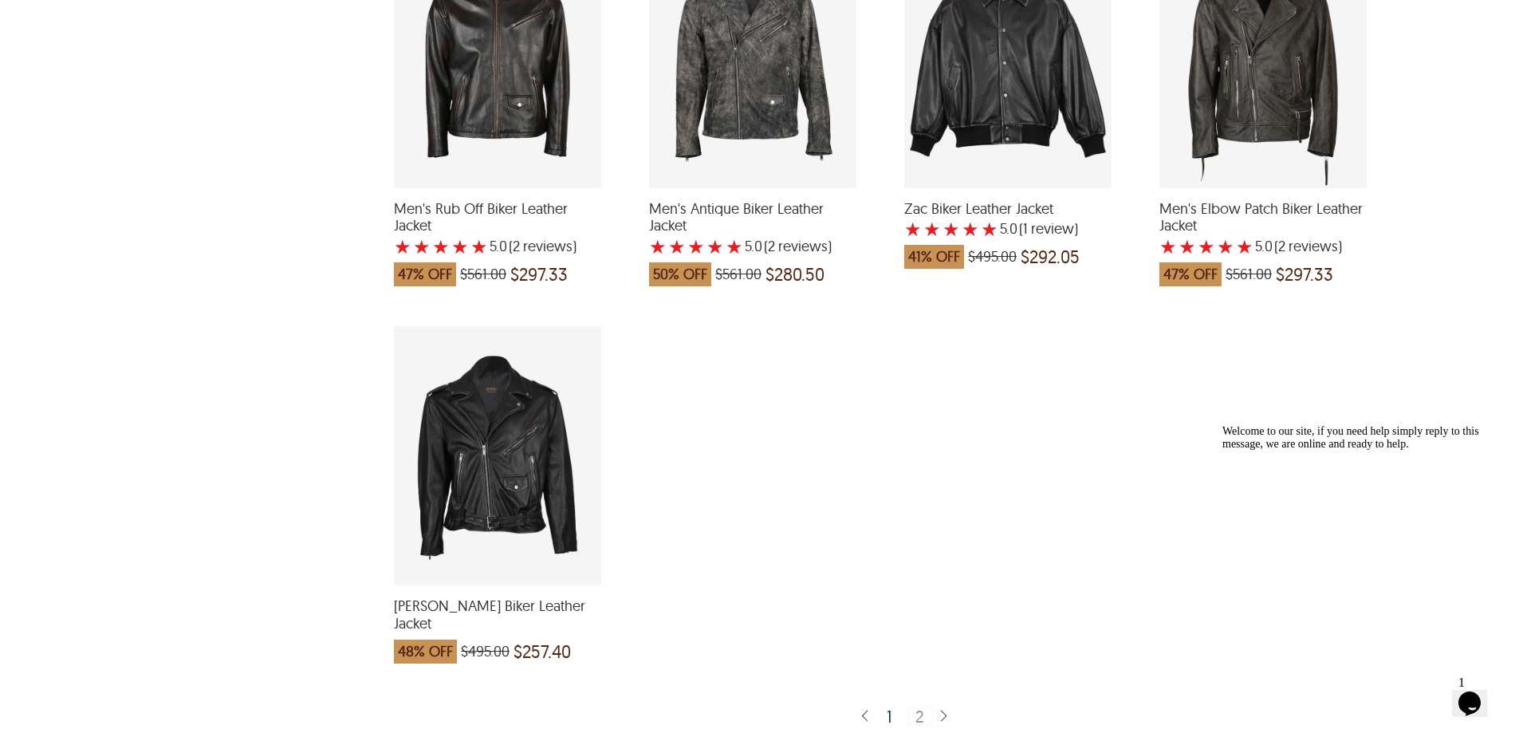
scroll to position [2871, 0]
